Goal: Task Accomplishment & Management: Use online tool/utility

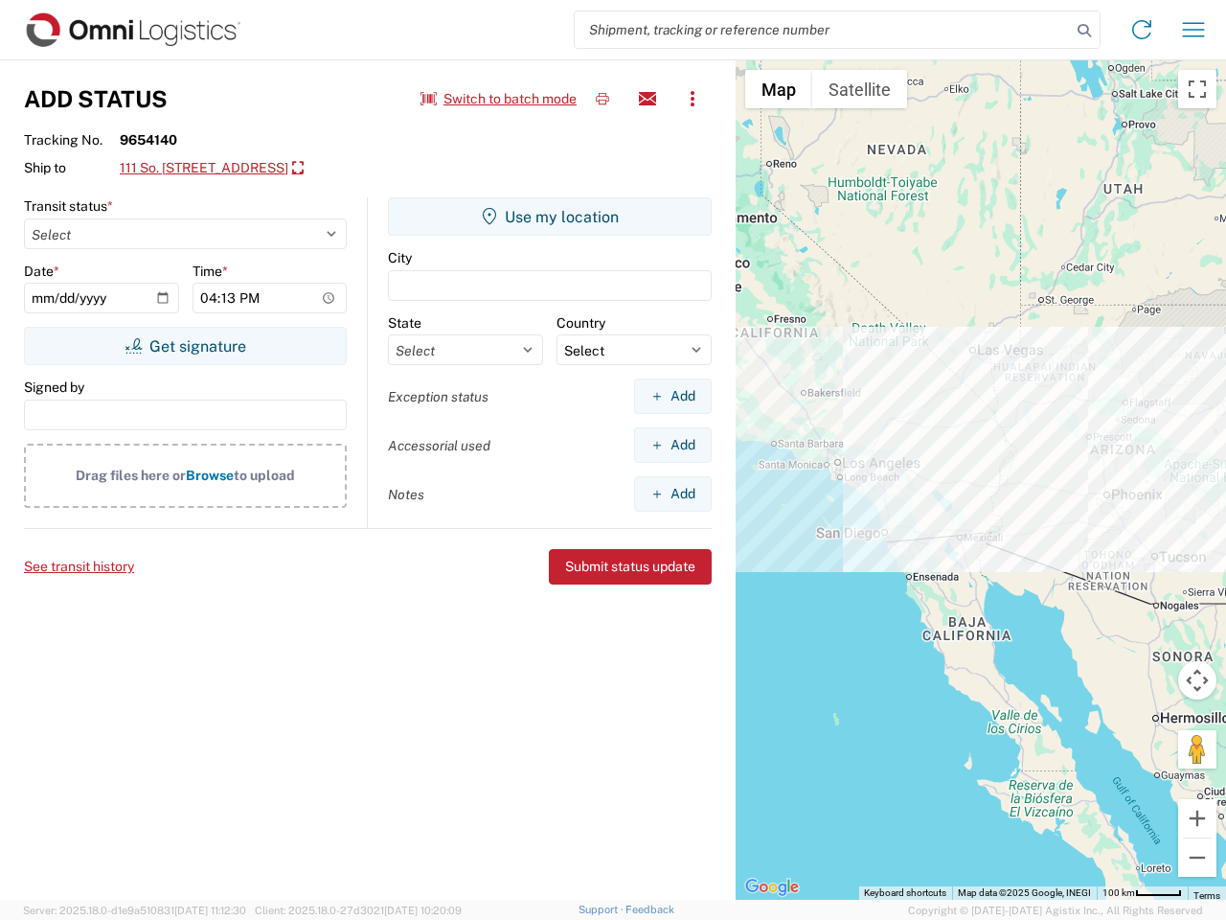
click at [823, 30] on input "search" at bounding box center [823, 29] width 496 height 36
click at [1084, 31] on icon at bounding box center [1084, 30] width 27 height 27
click at [1142, 30] on icon at bounding box center [1142, 29] width 31 height 31
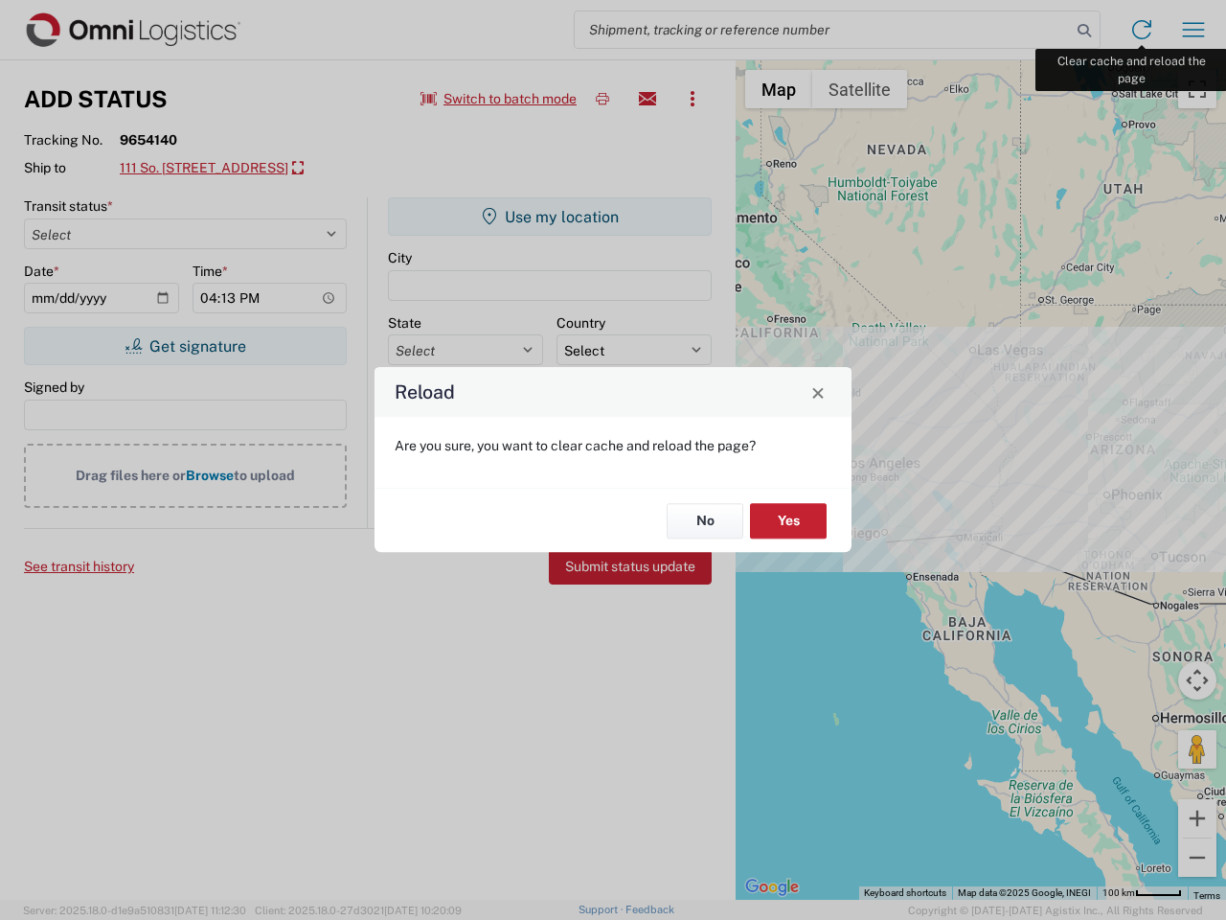
click at [1194, 30] on div "Reload Are you sure, you want to clear cache and reload the page? No Yes" at bounding box center [613, 460] width 1226 height 920
click at [499, 99] on div "Reload Are you sure, you want to clear cache and reload the page? No Yes" at bounding box center [613, 460] width 1226 height 920
click at [603, 99] on div "Reload Are you sure, you want to clear cache and reload the page? No Yes" at bounding box center [613, 460] width 1226 height 920
click at [648, 99] on div "Reload Are you sure, you want to clear cache and reload the page? No Yes" at bounding box center [613, 460] width 1226 height 920
click at [693, 99] on div "Reload Are you sure, you want to clear cache and reload the page? No Yes" at bounding box center [613, 460] width 1226 height 920
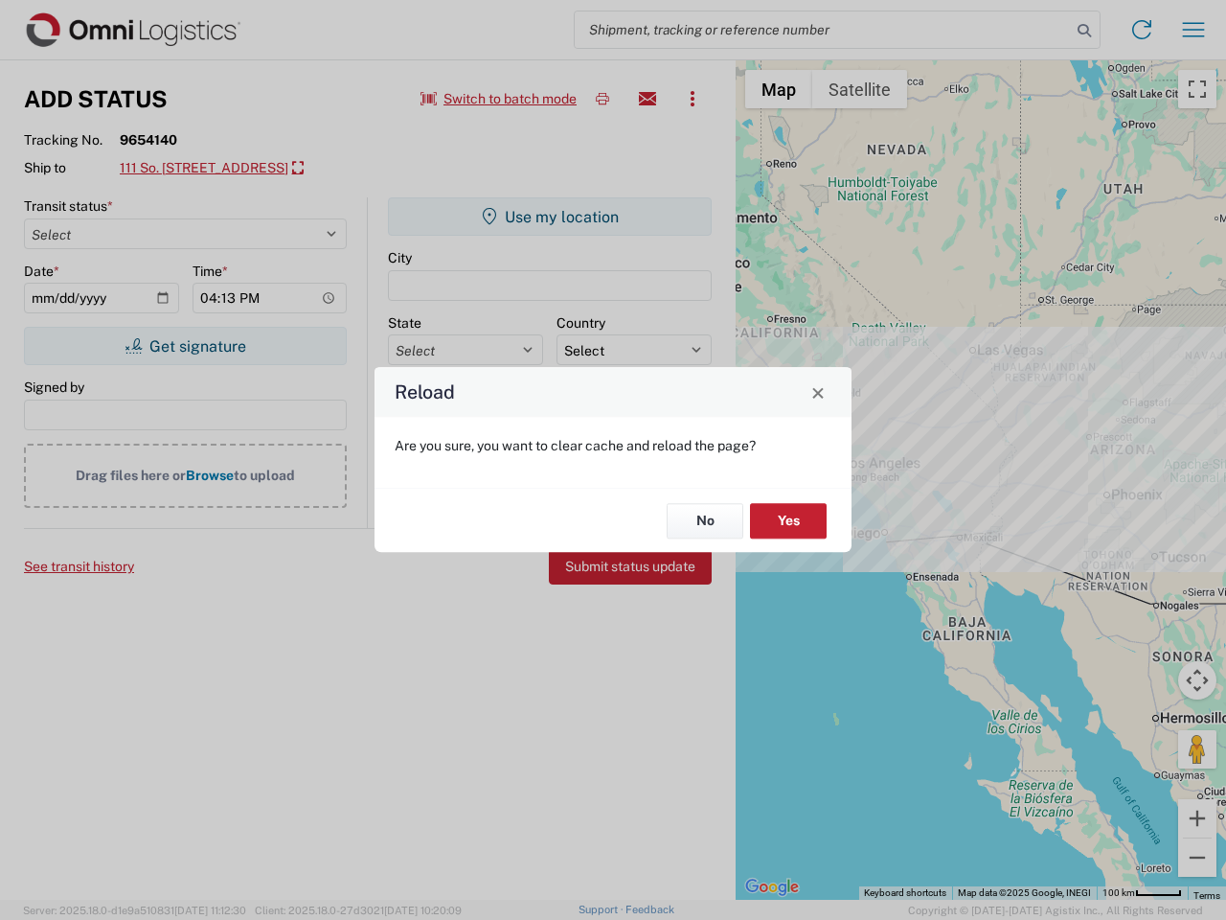
click at [245, 169] on div "Reload Are you sure, you want to clear cache and reload the page? No Yes" at bounding box center [613, 460] width 1226 height 920
click at [185, 346] on div "Reload Are you sure, you want to clear cache and reload the page? No Yes" at bounding box center [613, 460] width 1226 height 920
